Goal: Navigation & Orientation: Understand site structure

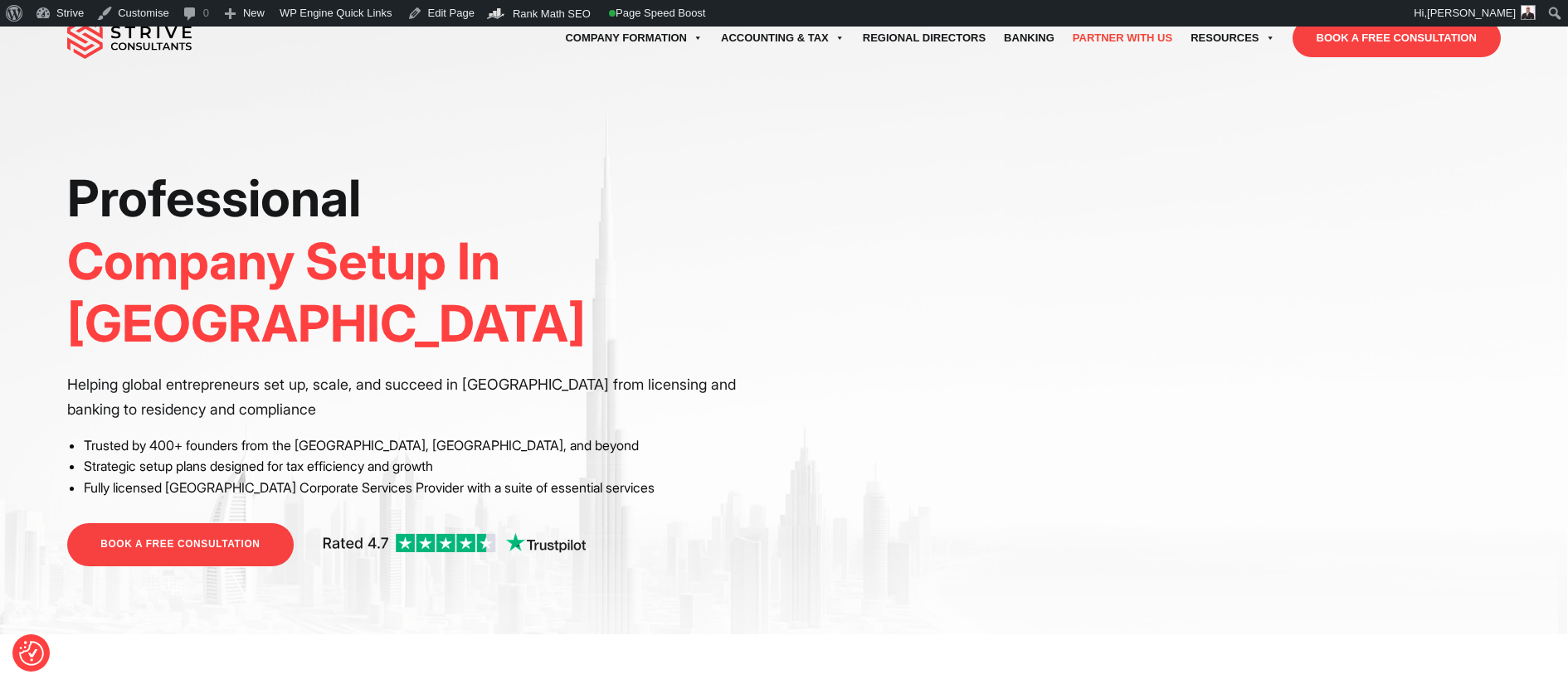
click at [1135, 32] on link "Partner with Us" at bounding box center [1122, 38] width 118 height 47
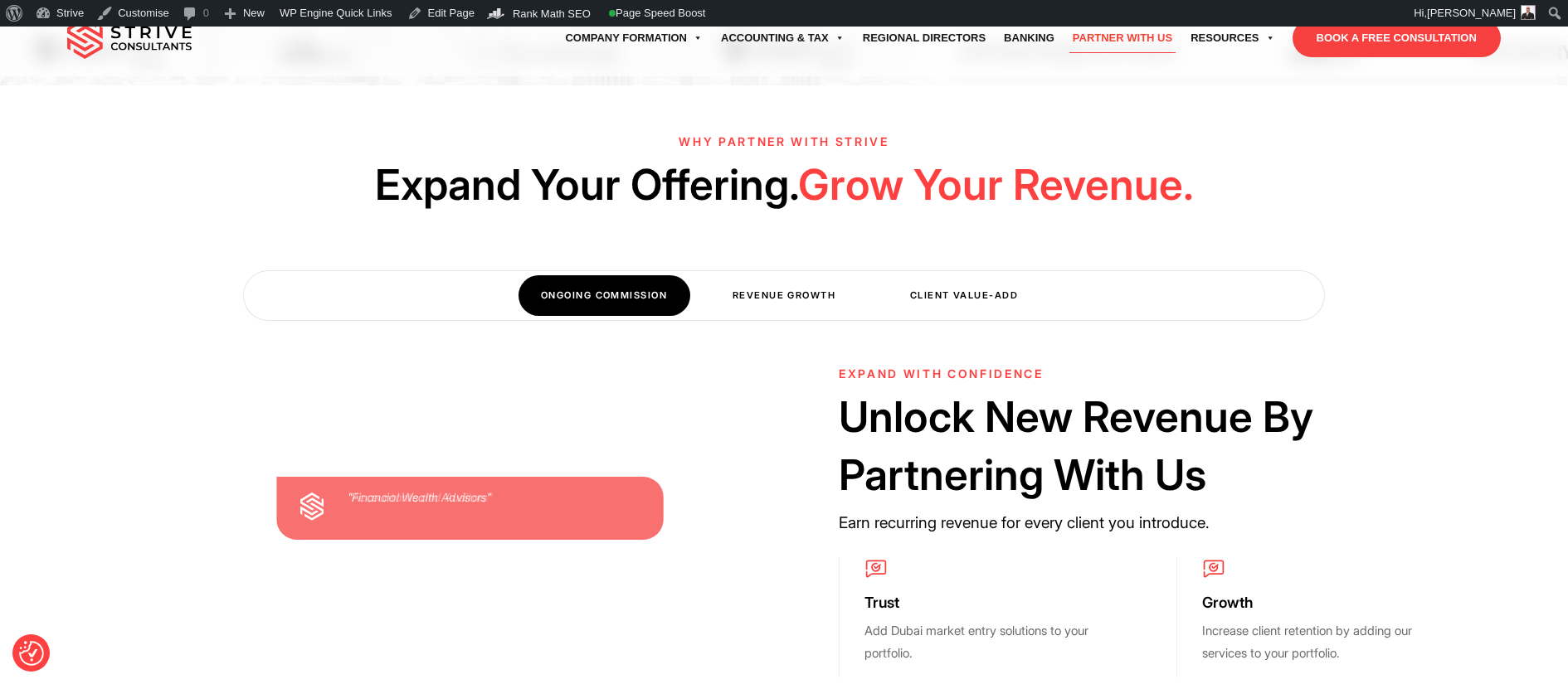
scroll to position [380, 0]
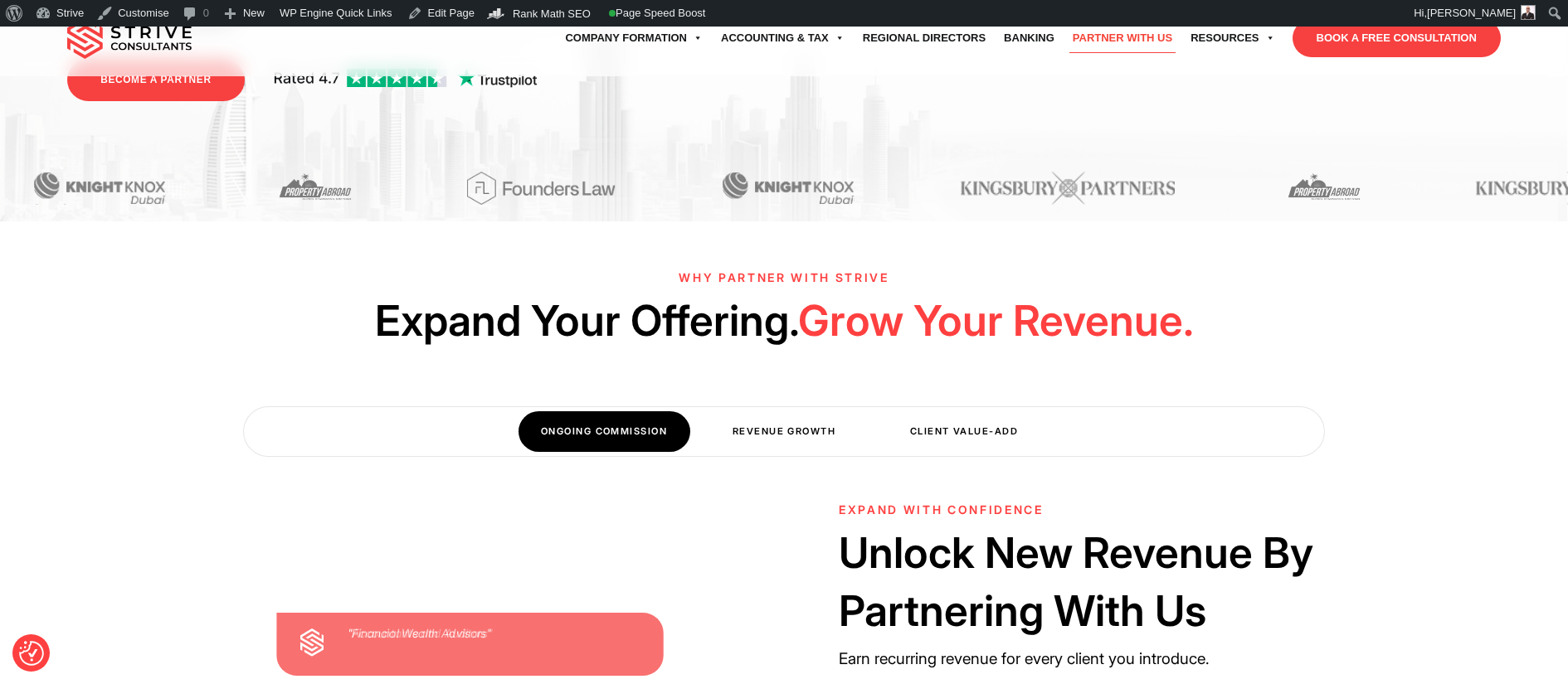
click at [802, 399] on div "Why Partner With Strive Expand Your Offering. Grow Your Revenue. Ongoing Commis…" at bounding box center [784, 356] width 1568 height 202
click at [799, 442] on div "Revenue Growth" at bounding box center [784, 431] width 171 height 41
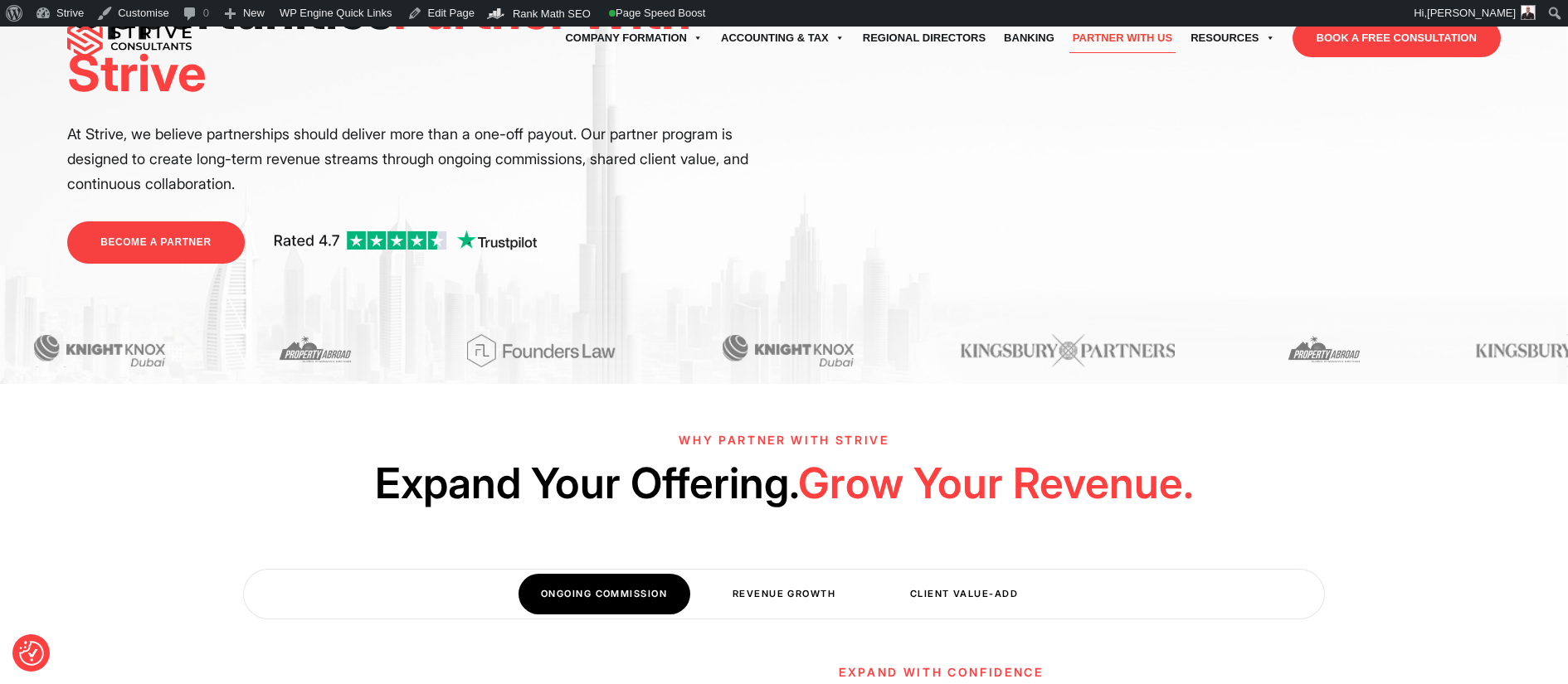
scroll to position [19, 0]
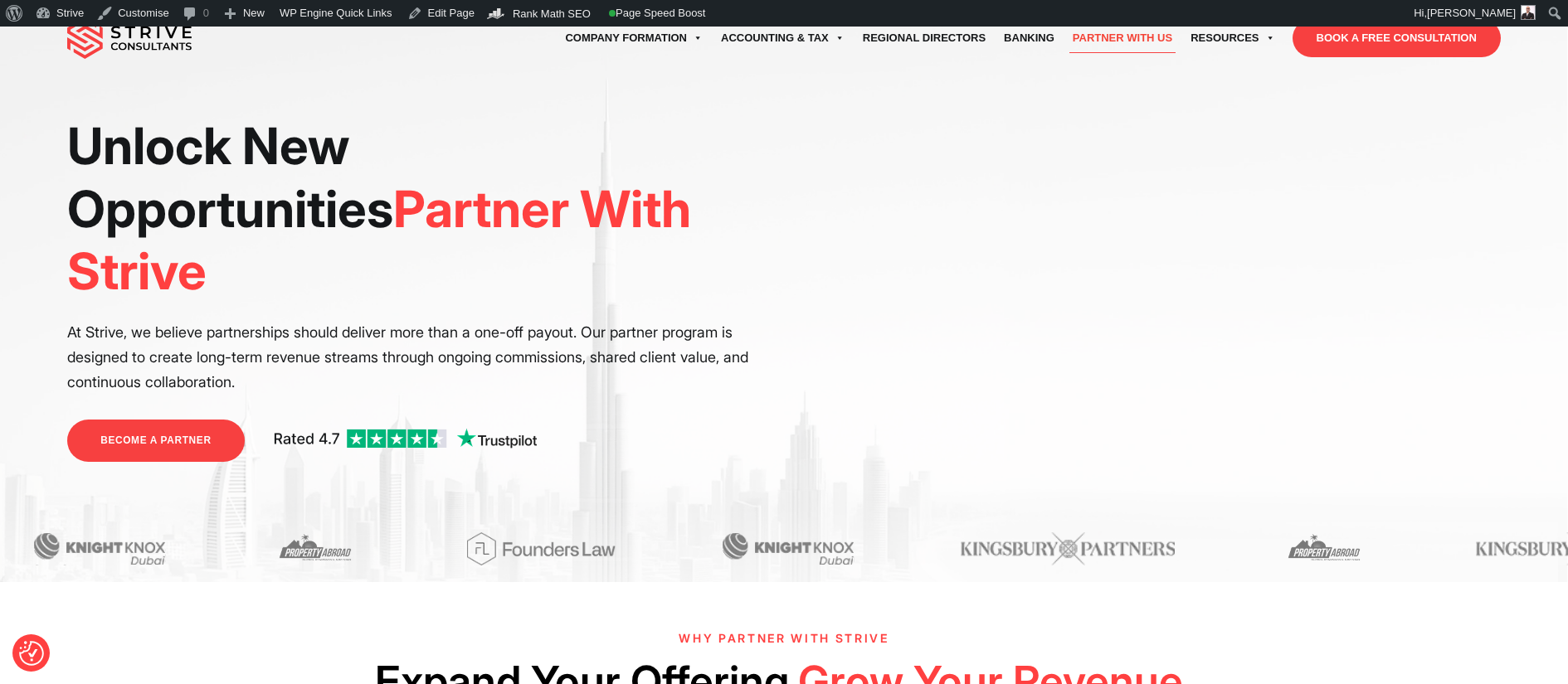
click at [166, 52] on img at bounding box center [129, 38] width 125 height 42
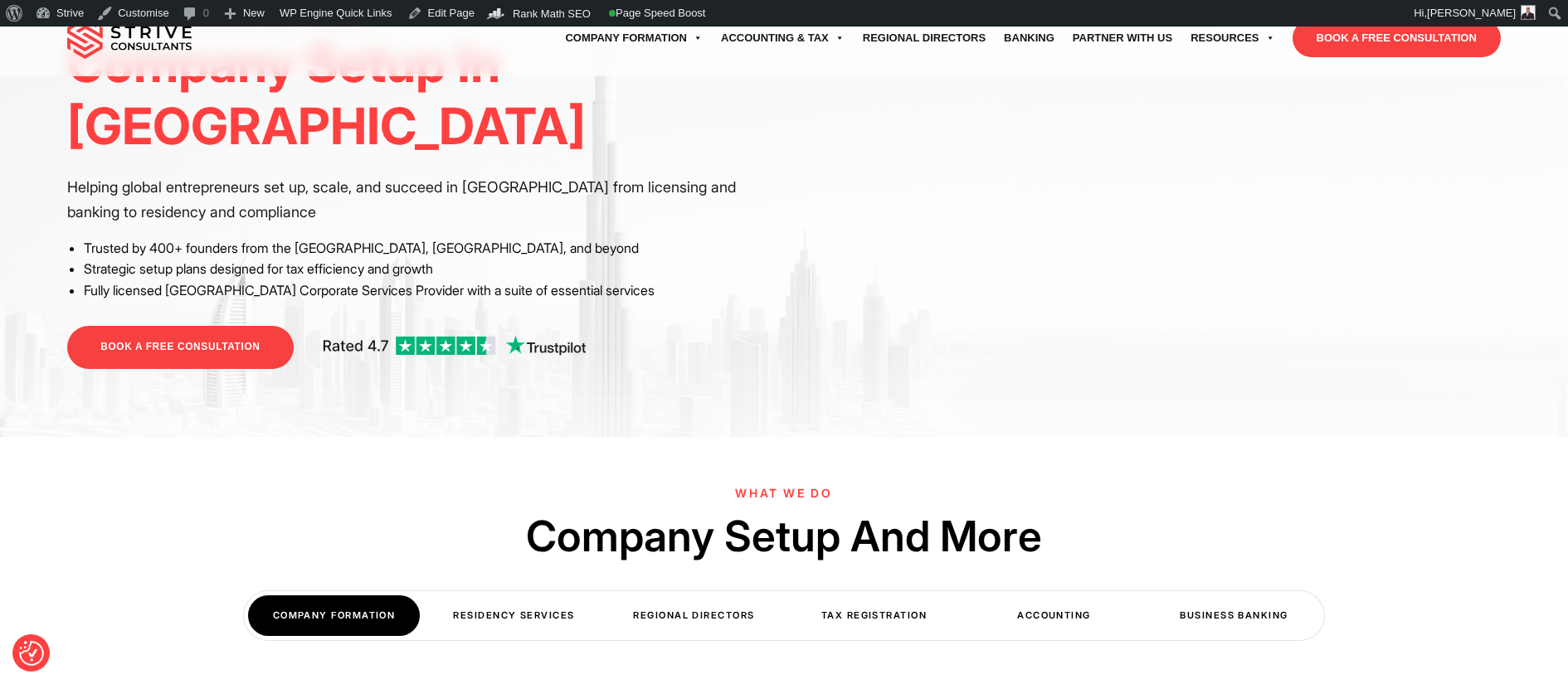
scroll to position [201, 0]
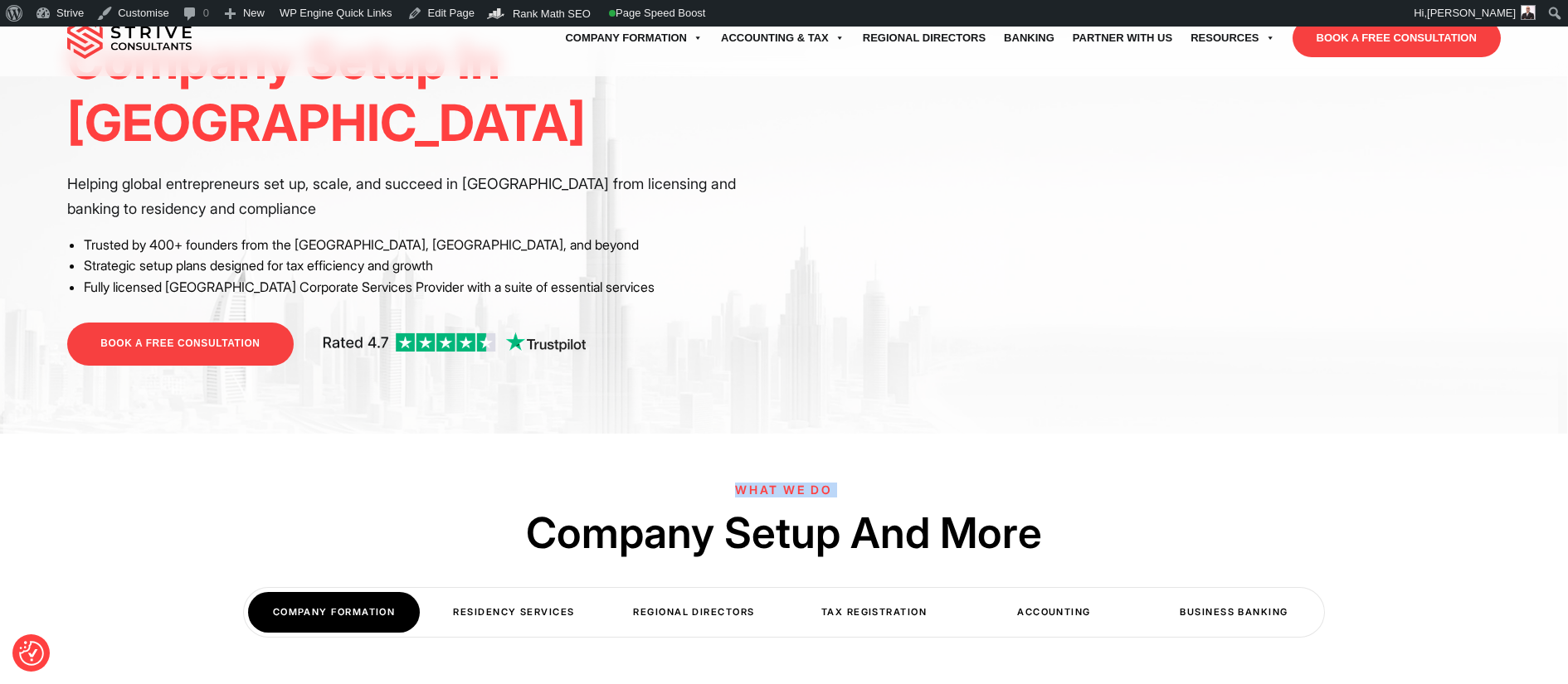
drag, startPoint x: 867, startPoint y: 500, endPoint x: 713, endPoint y: 487, distance: 154.5
click at [713, 487] on div "What We Do Company Setup And More COMPANY FORMATION Residency Services Regional…" at bounding box center [784, 552] width 1568 height 171
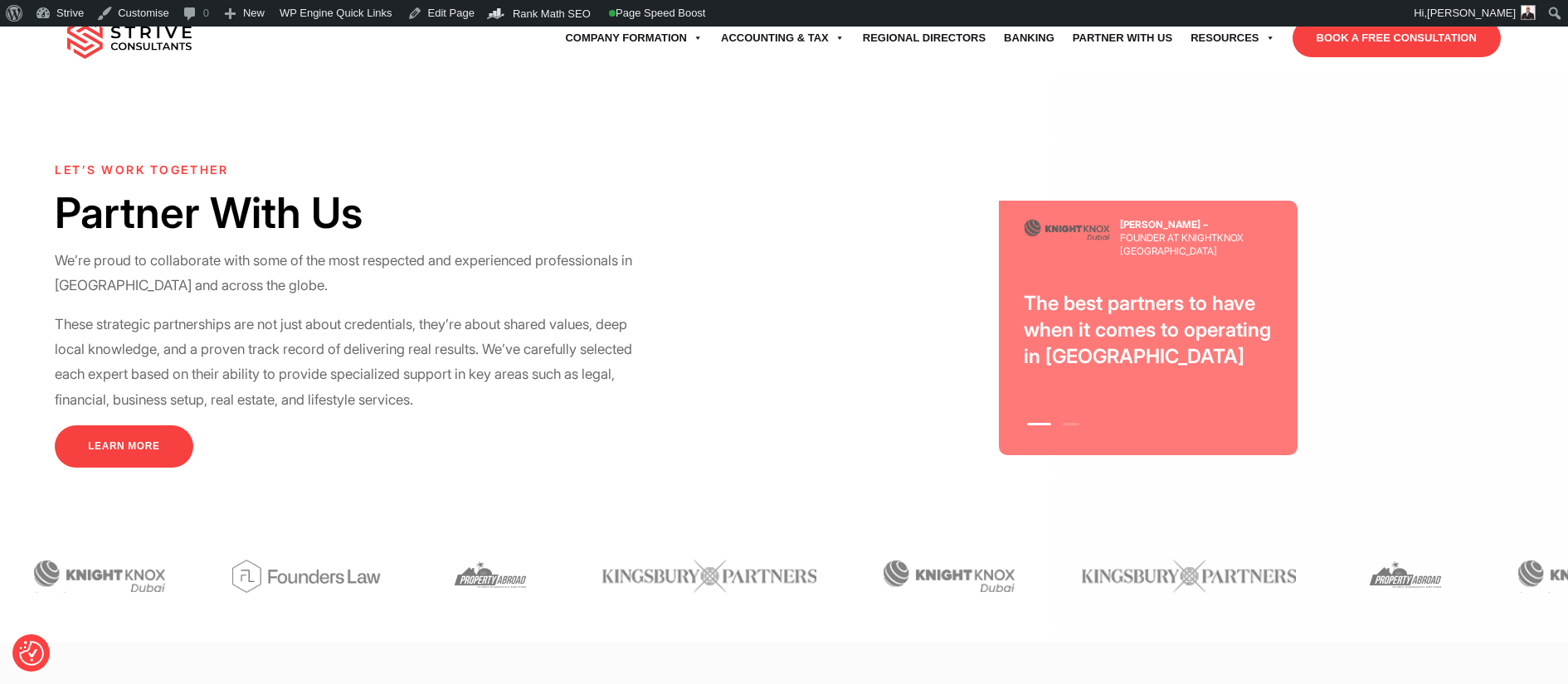
scroll to position [4728, 0]
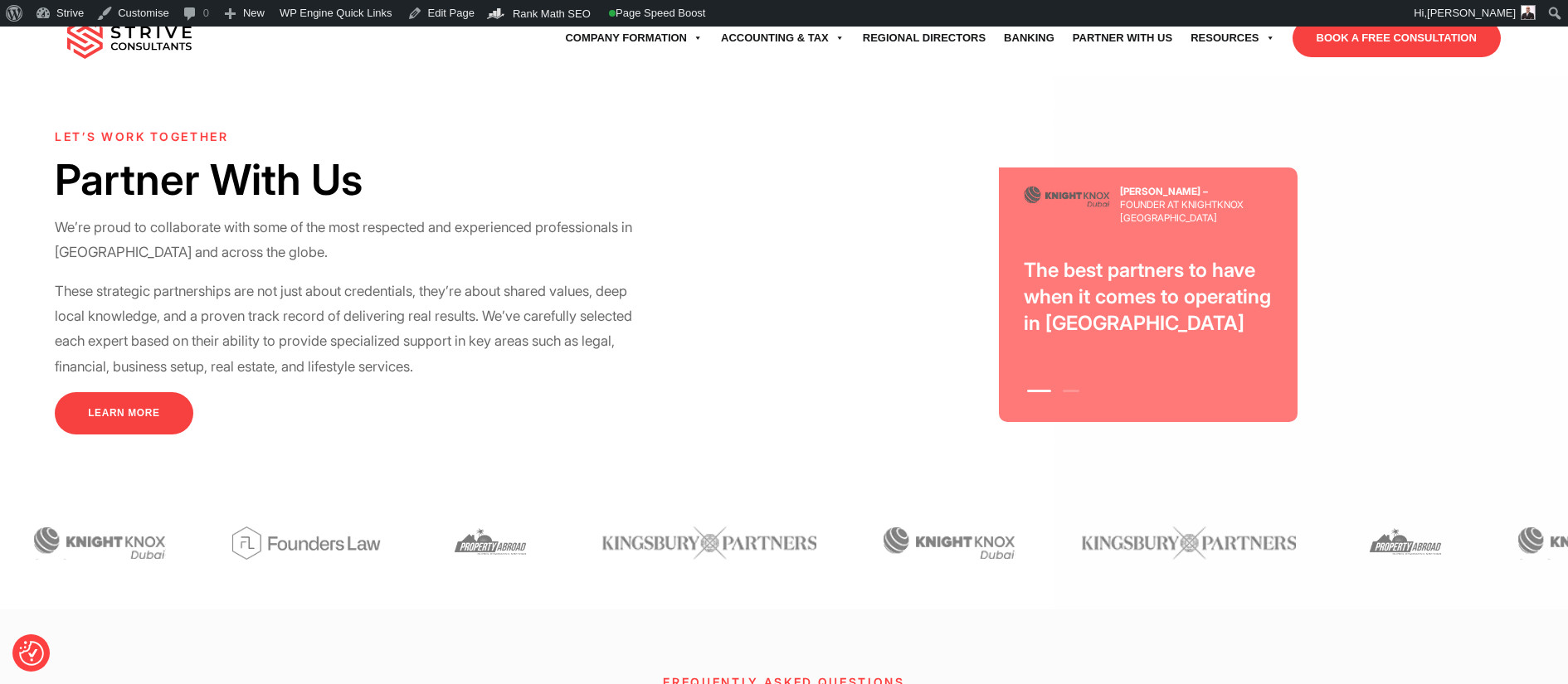
click at [1044, 375] on li "1" at bounding box center [1039, 386] width 36 height 22
click at [1065, 375] on li "2" at bounding box center [1071, 386] width 28 height 22
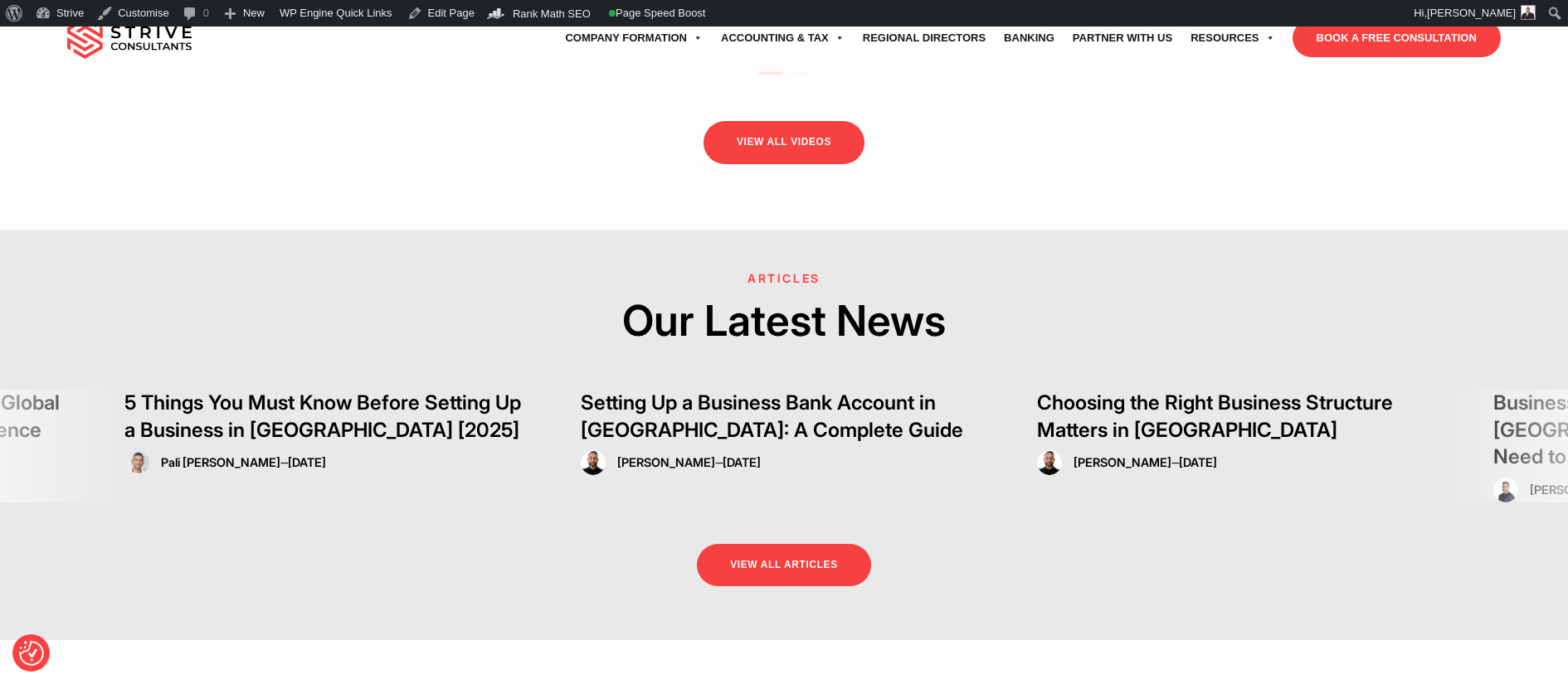
scroll to position [2681, 0]
